Goal: Task Accomplishment & Management: Complete application form

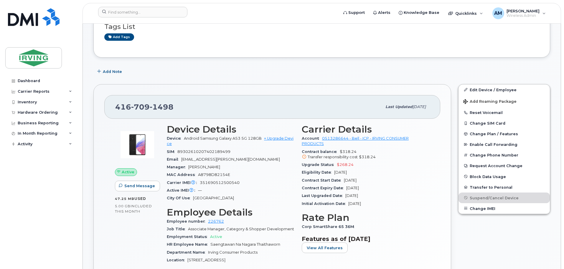
scroll to position [59, 0]
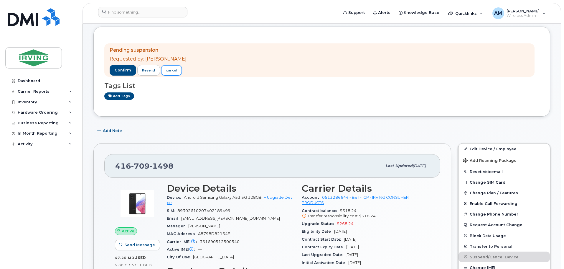
click at [176, 72] on div "cancel" at bounding box center [171, 70] width 11 height 5
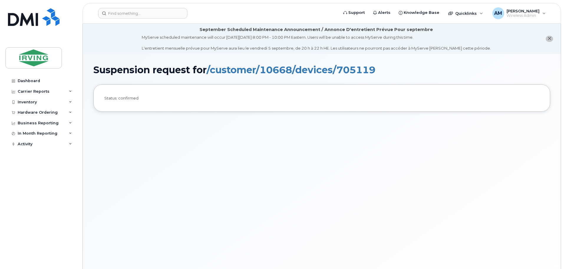
scroll to position [33, 0]
